Goal: Find specific page/section: Find specific page/section

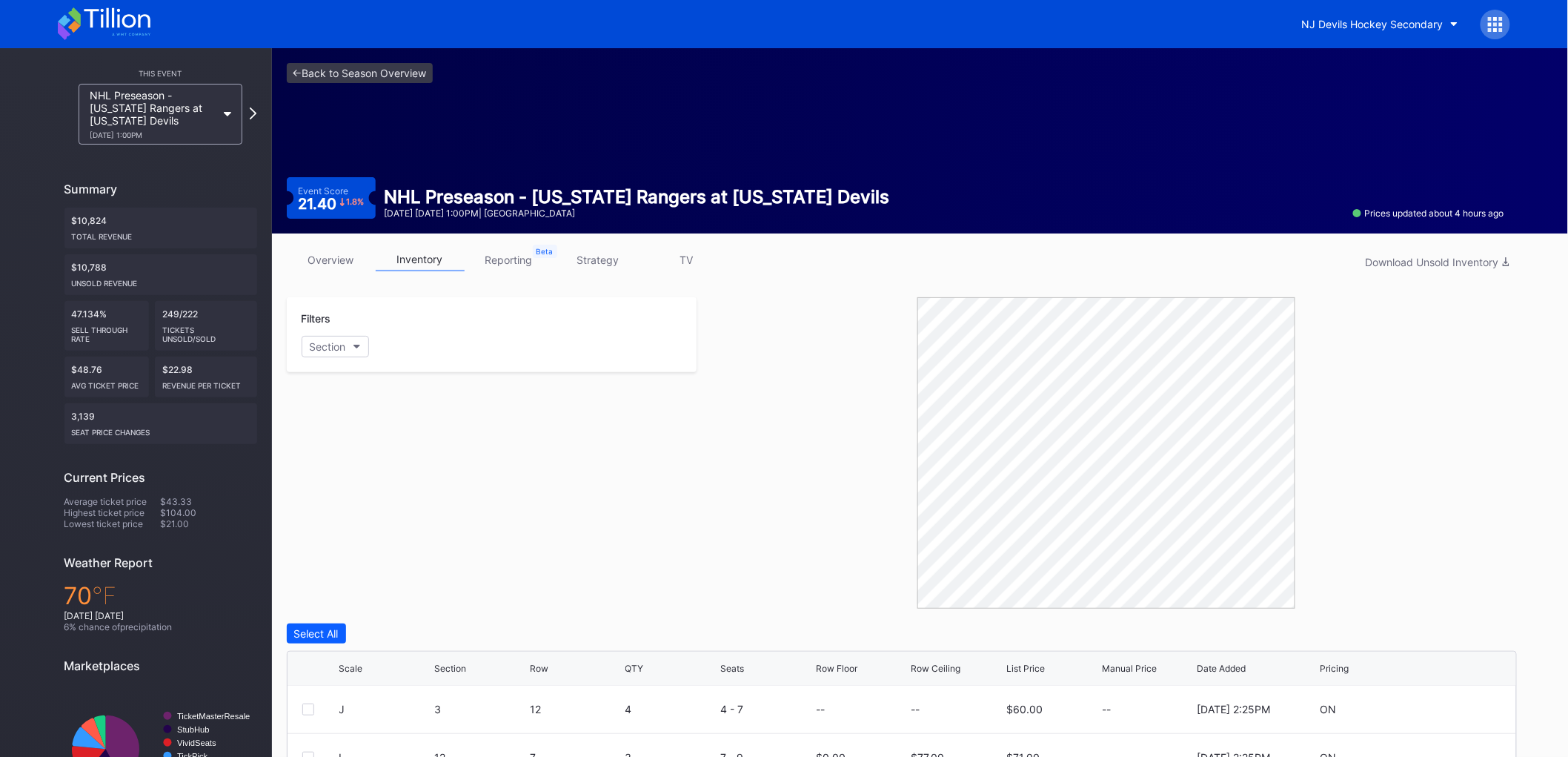
click at [338, 259] on link "overview" at bounding box center [331, 259] width 89 height 23
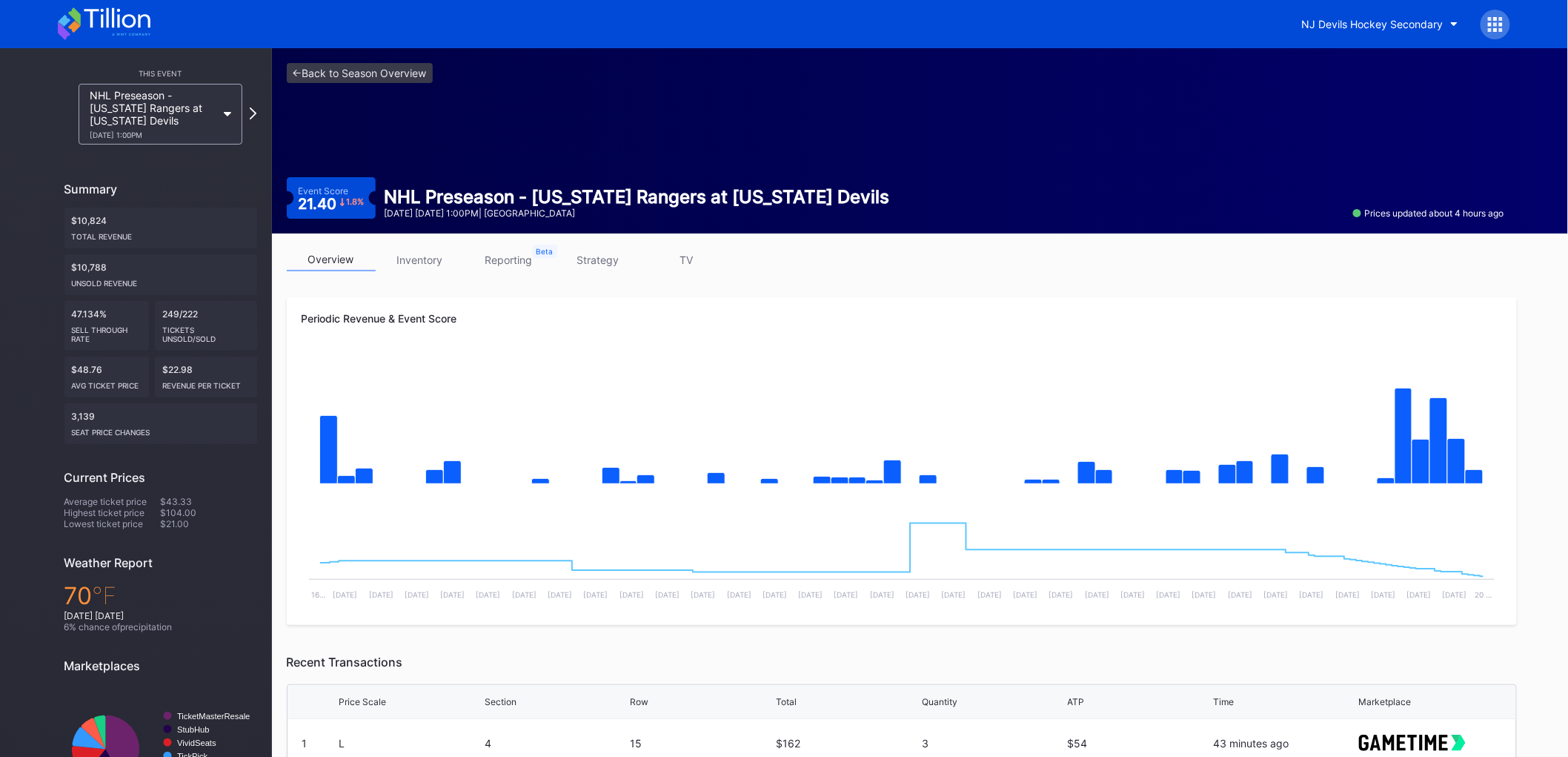
click at [161, 95] on div "NHL Preseason - New York Rangers at New Jersey Devils 9/21 Sunday 1:00PM" at bounding box center [154, 114] width 127 height 50
click at [1366, 11] on button "NJ Devils Hockey Secondary" at bounding box center [1380, 24] width 178 height 27
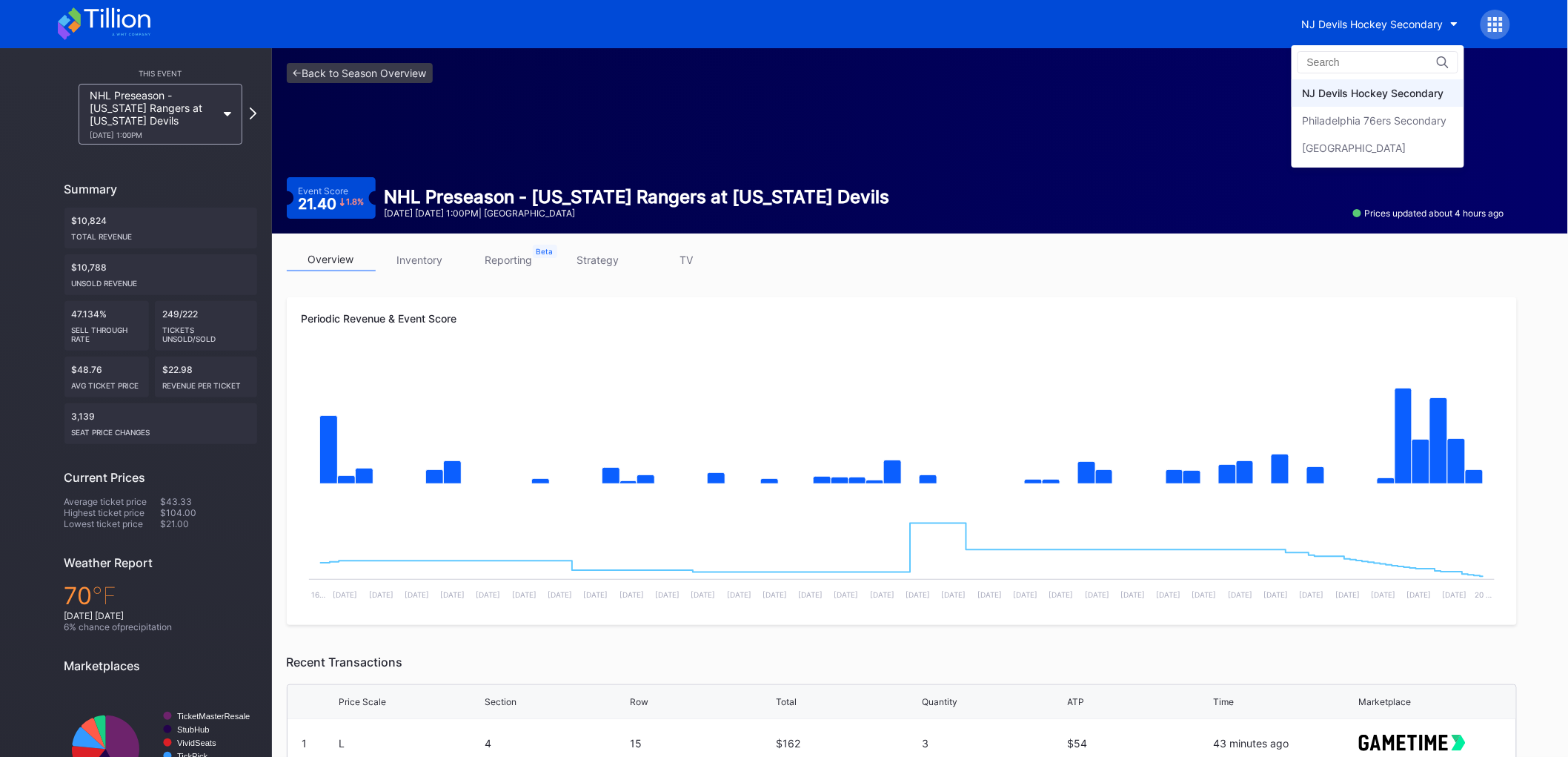
click at [1369, 110] on div "Philadelphia 76ers Secondary" at bounding box center [1378, 120] width 173 height 27
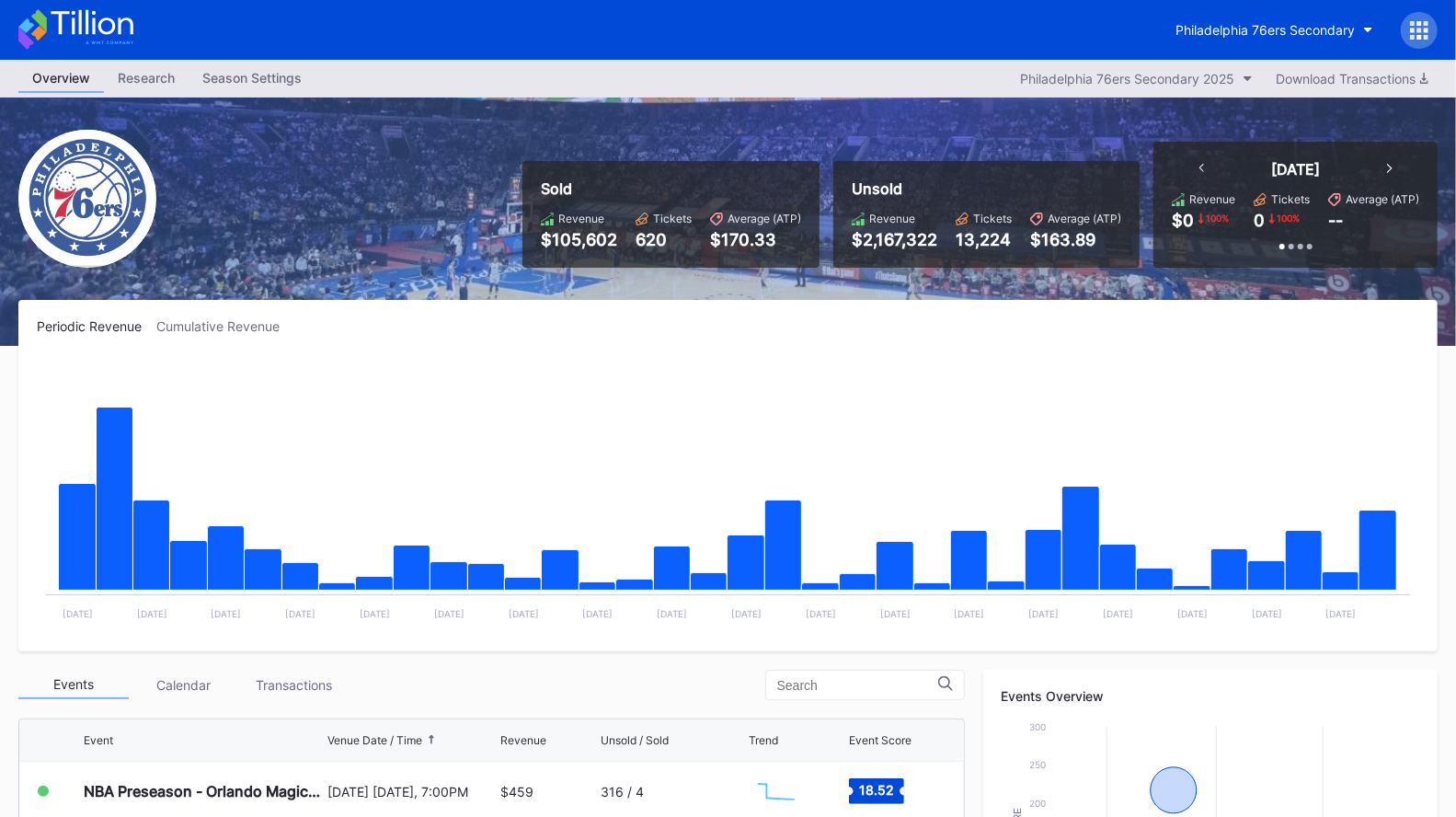
click at [1212, 23] on div "Philadelphia 76ers Secondary" at bounding box center [1265, 30] width 180 height 16
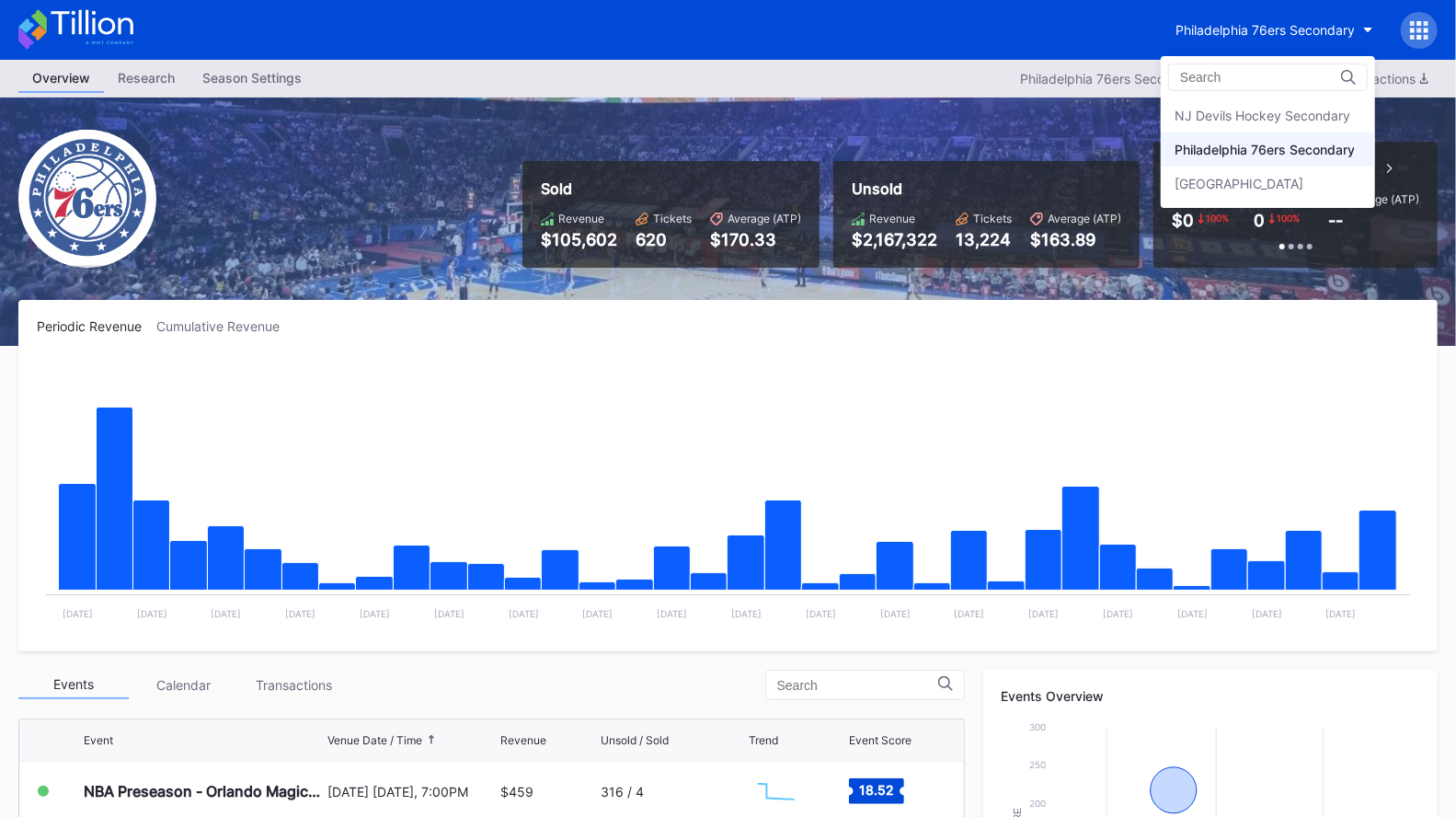
click at [1215, 190] on div "[GEOGRAPHIC_DATA]" at bounding box center [1267, 184] width 214 height 34
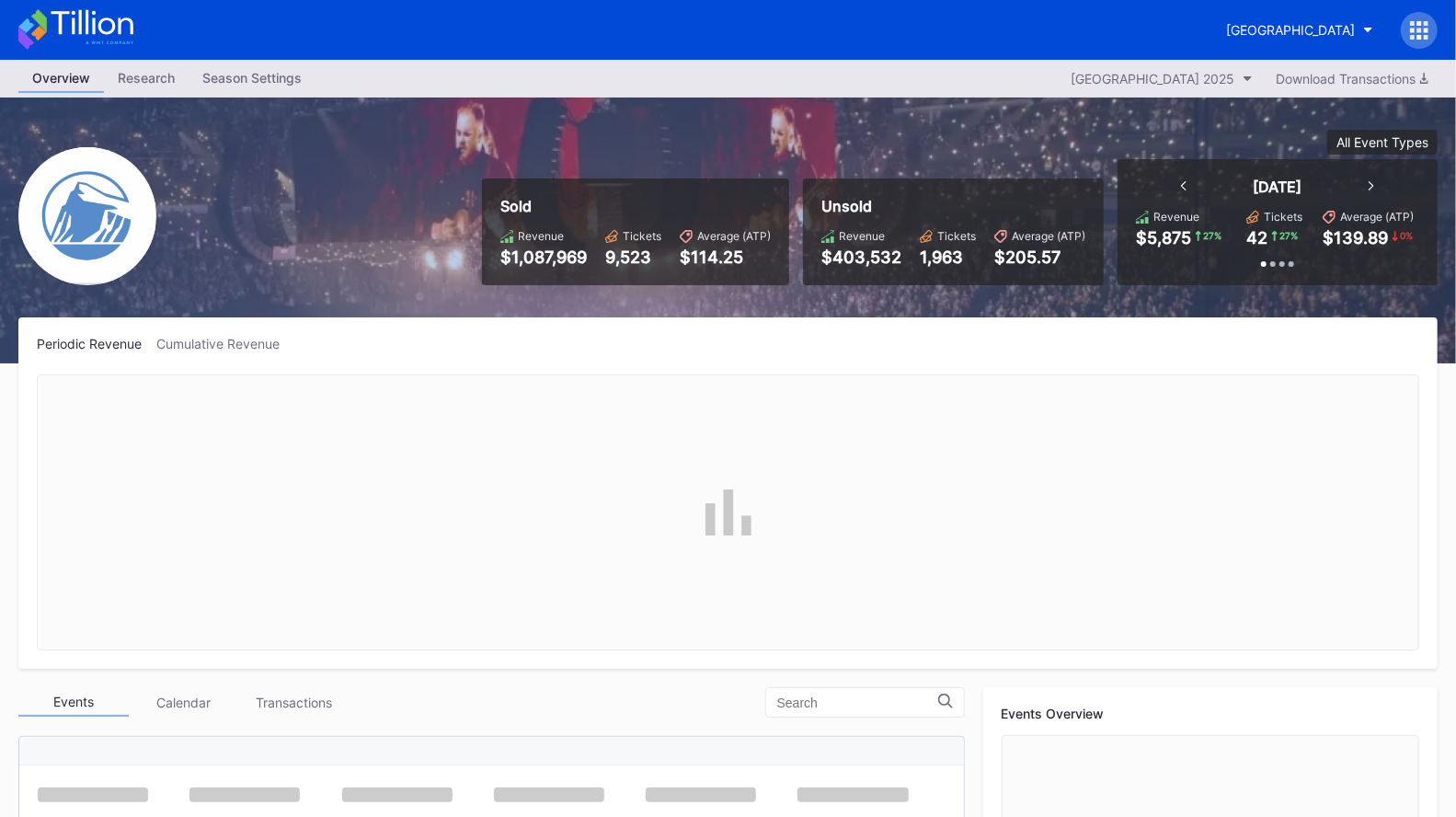
click at [1275, 25] on div "Prudential Center Secondary" at bounding box center [1290, 30] width 128 height 16
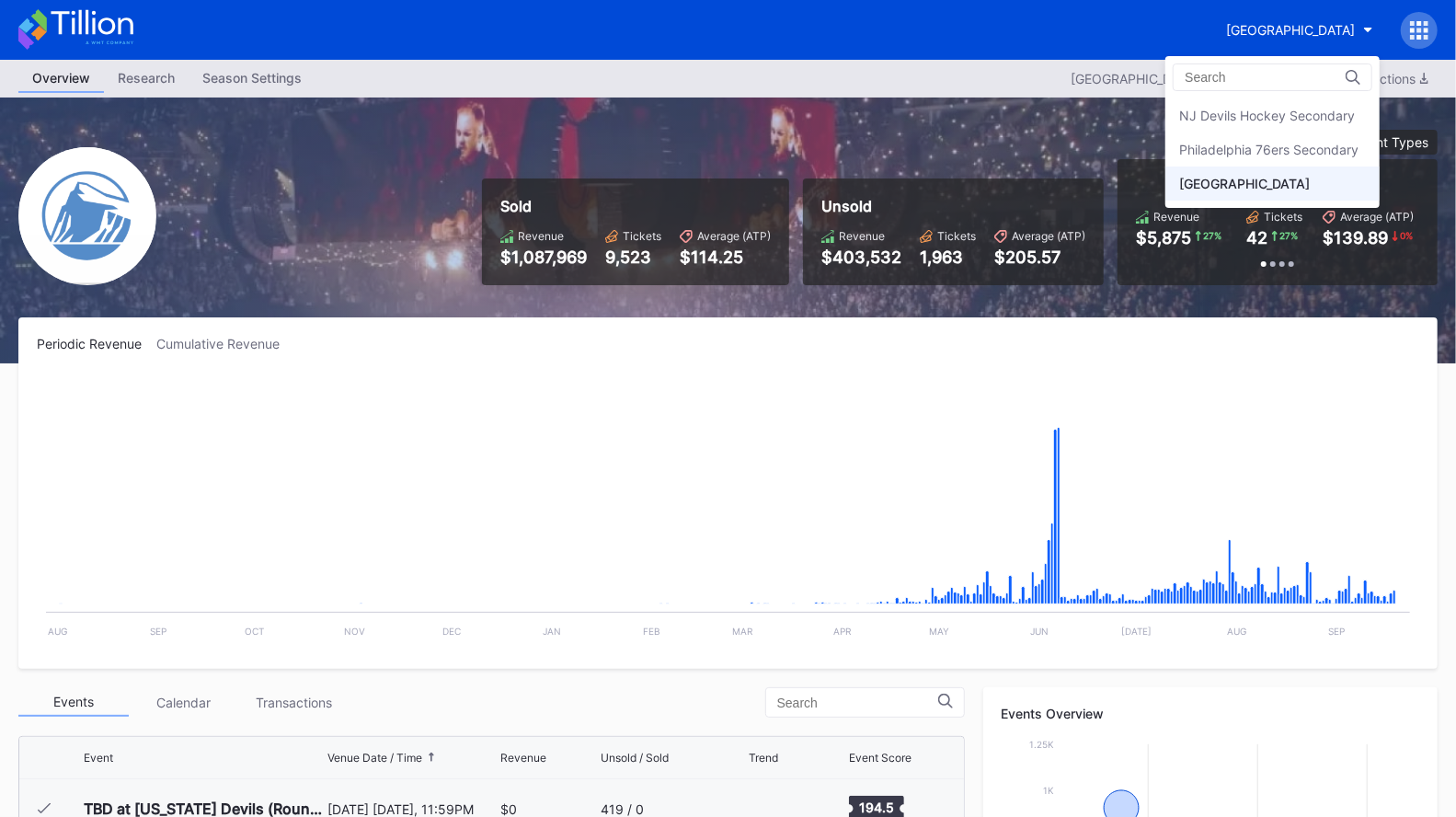
scroll to position [2571, 0]
click at [1244, 137] on div "Philadelphia 76ers Secondary" at bounding box center [1272, 149] width 214 height 34
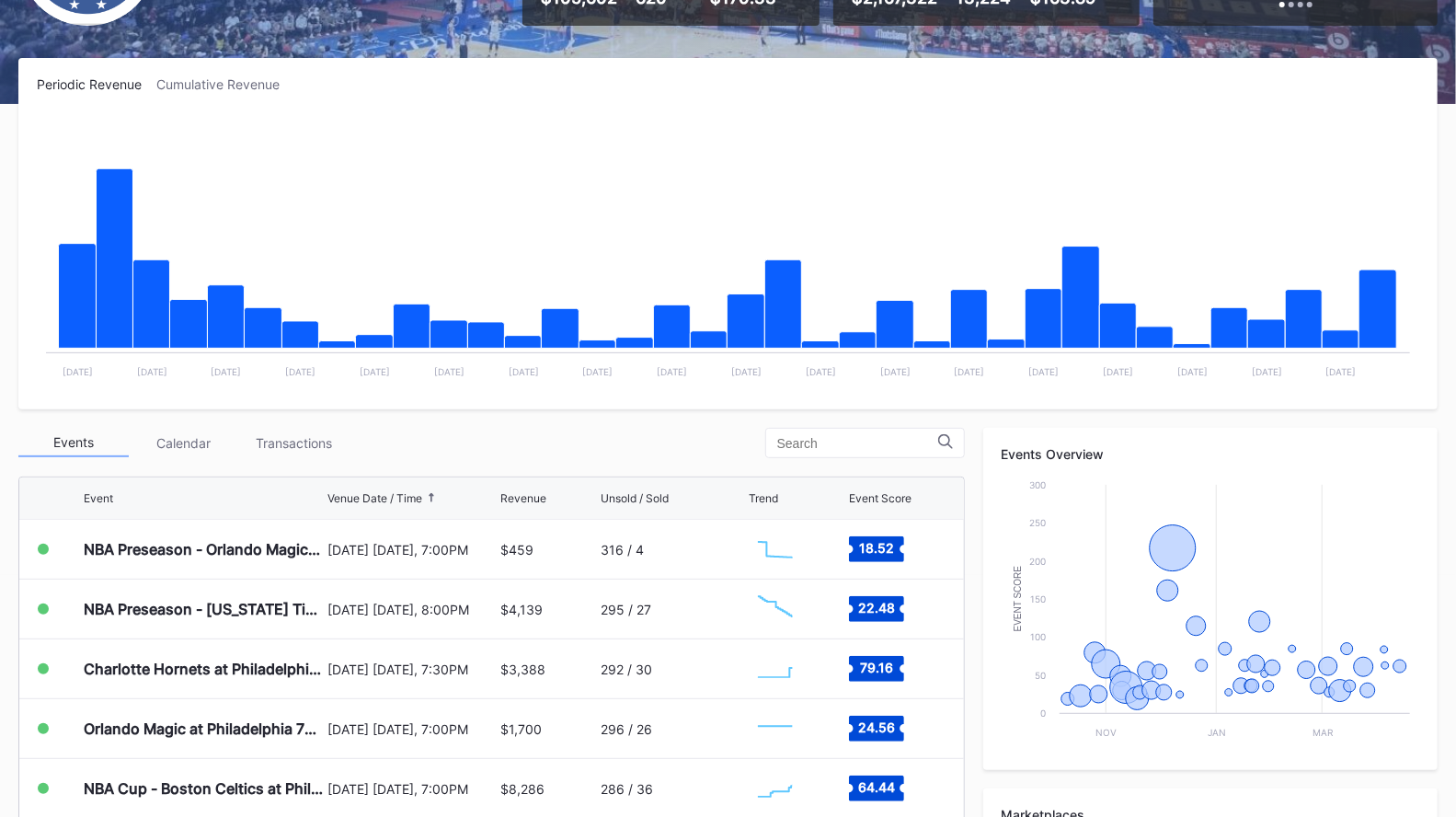
scroll to position [243, 0]
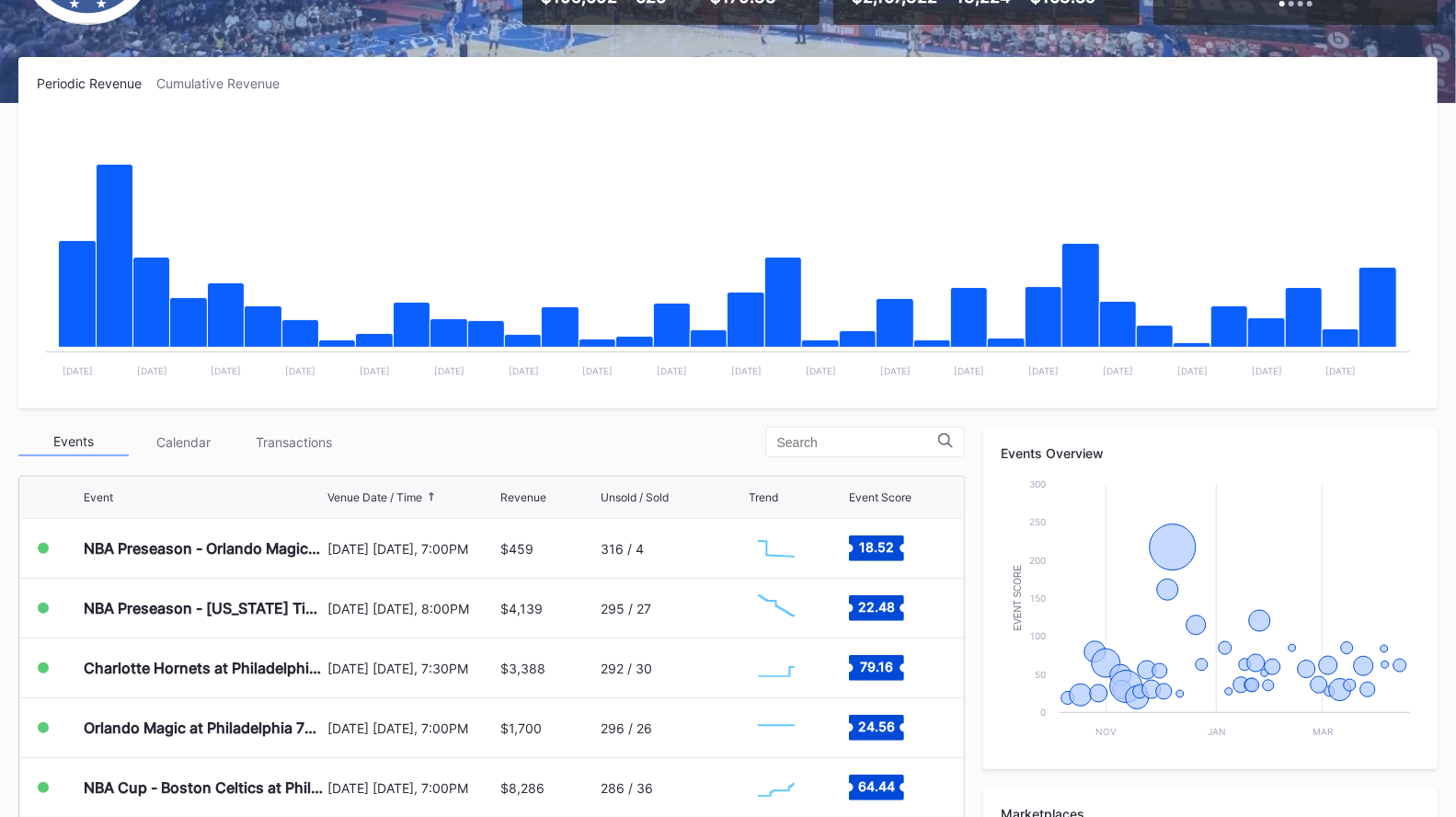
click at [248, 434] on div "Transactions" at bounding box center [294, 442] width 111 height 29
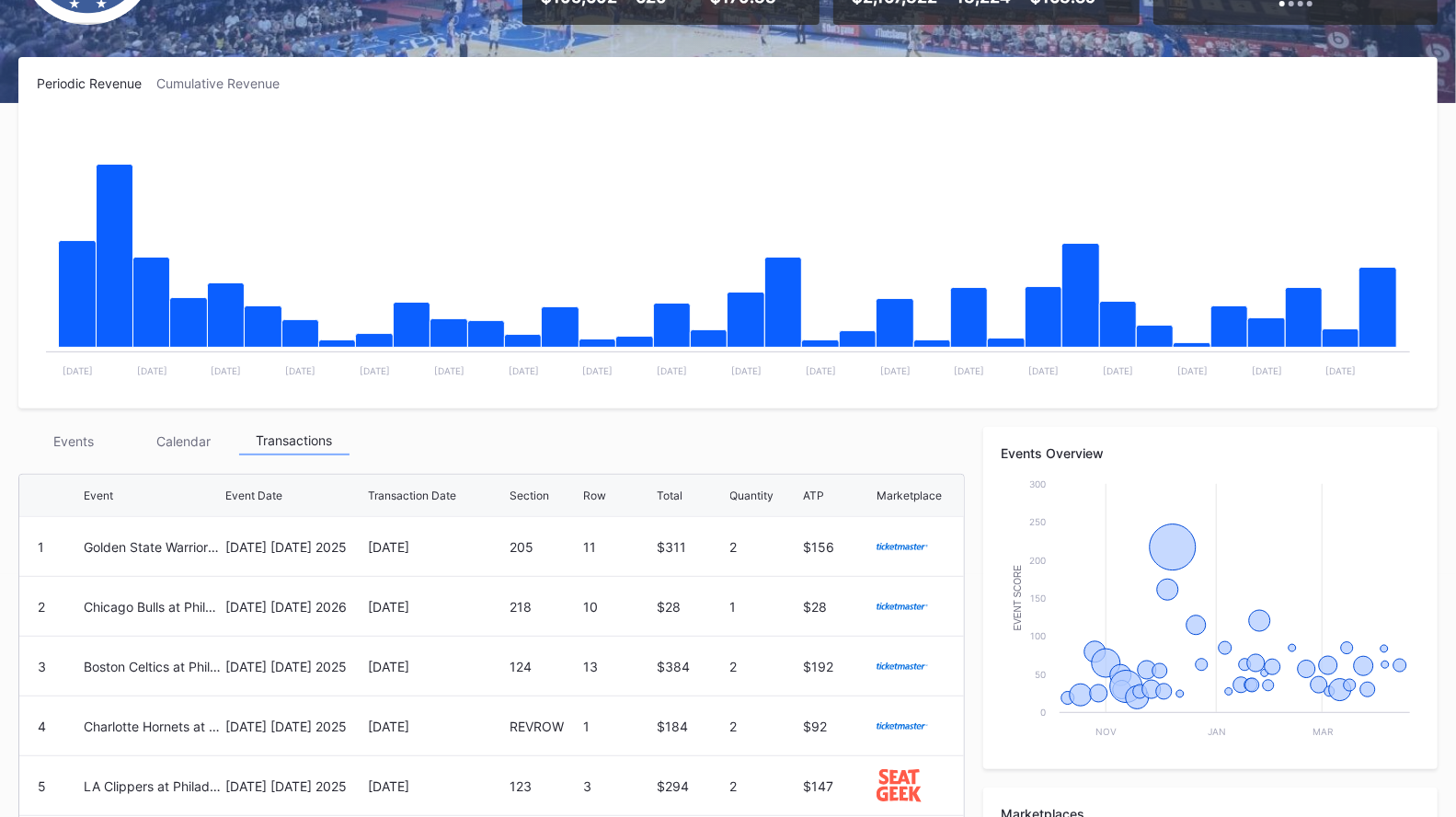
click at [55, 428] on div "Events" at bounding box center [74, 441] width 111 height 29
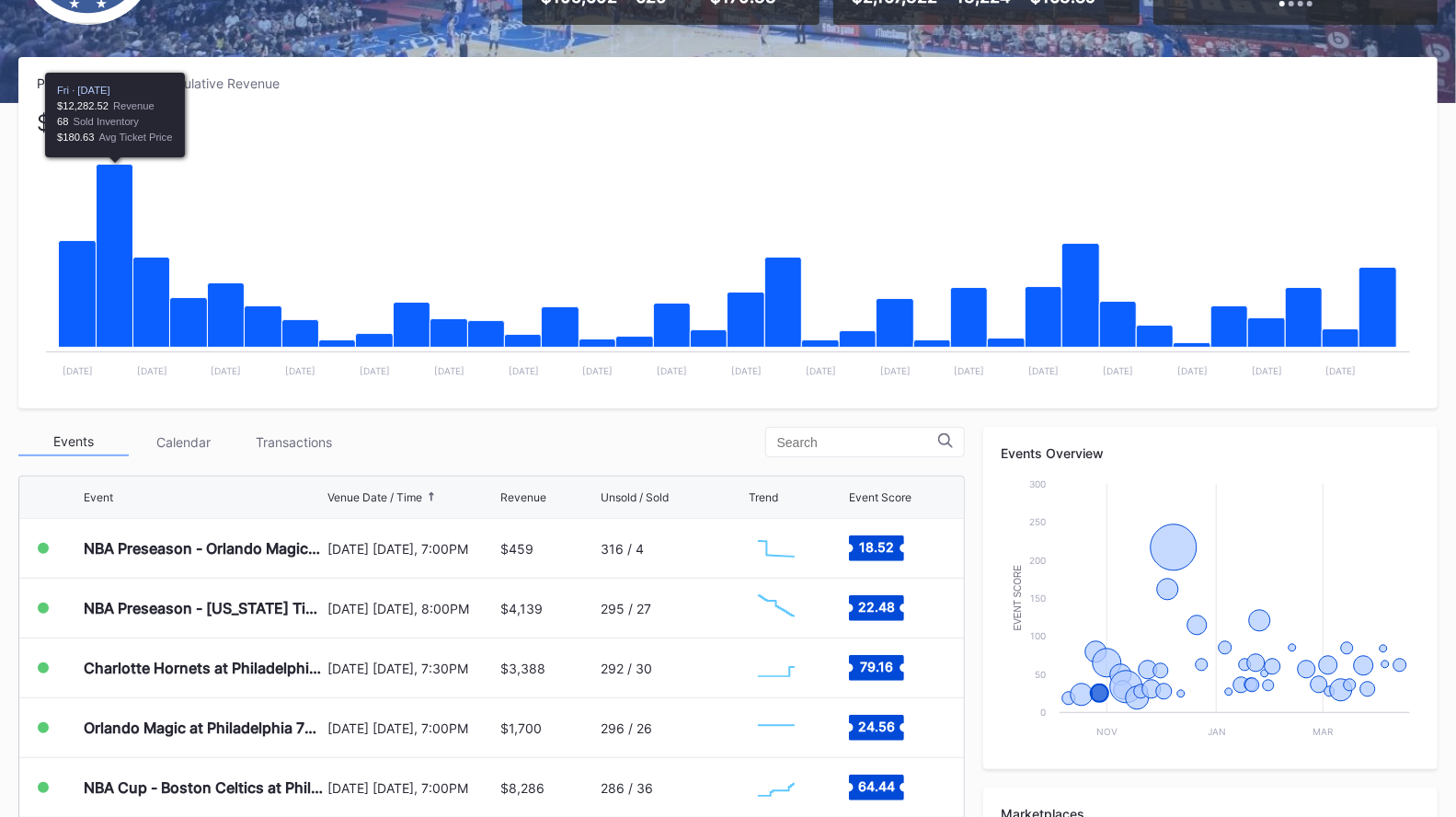
scroll to position [0, 0]
